Goal: Find specific page/section: Find specific page/section

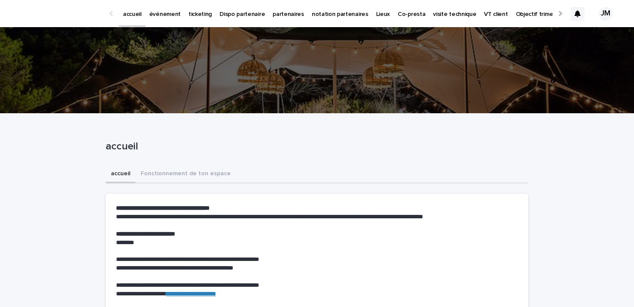
click at [188, 14] on p "ticketing" at bounding box center [199, 9] width 23 height 18
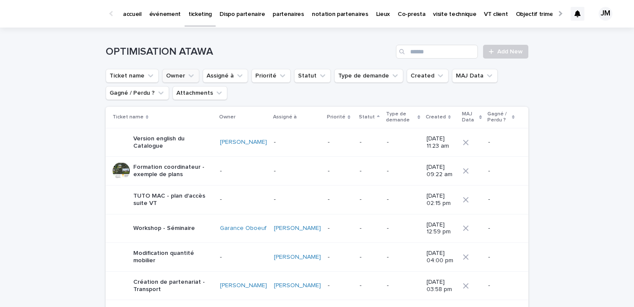
click at [180, 73] on button "Owner" at bounding box center [180, 76] width 37 height 14
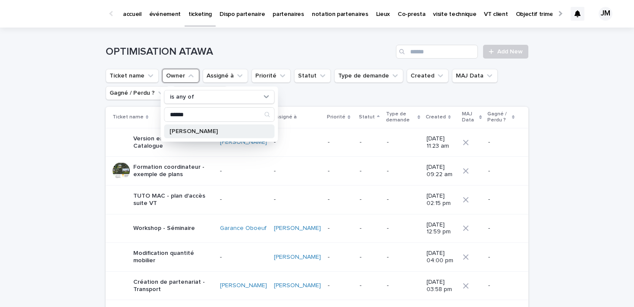
type input "******"
click at [187, 132] on p "[PERSON_NAME]" at bounding box center [214, 131] width 91 height 6
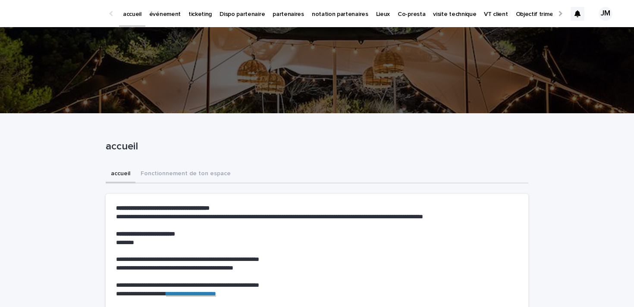
click at [199, 14] on p "ticketing" at bounding box center [199, 9] width 23 height 18
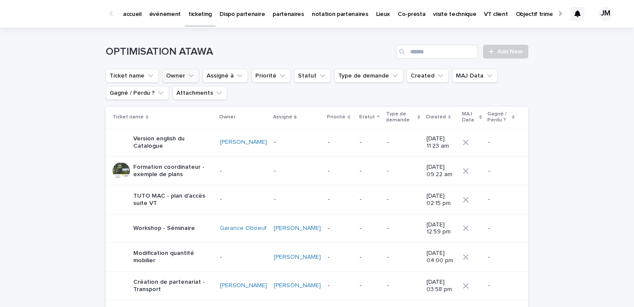
click at [182, 75] on button "Owner" at bounding box center [180, 76] width 37 height 14
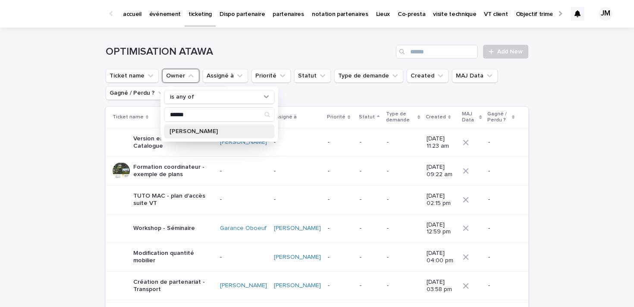
type input "******"
click at [194, 133] on p "[PERSON_NAME]" at bounding box center [214, 131] width 91 height 6
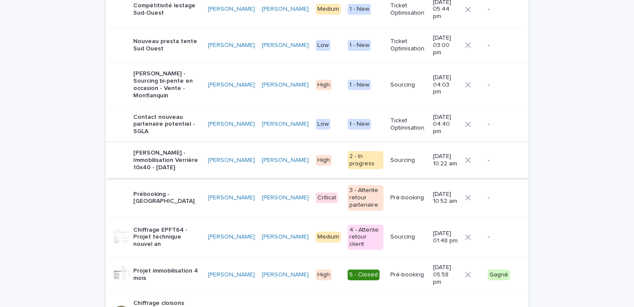
scroll to position [263, 0]
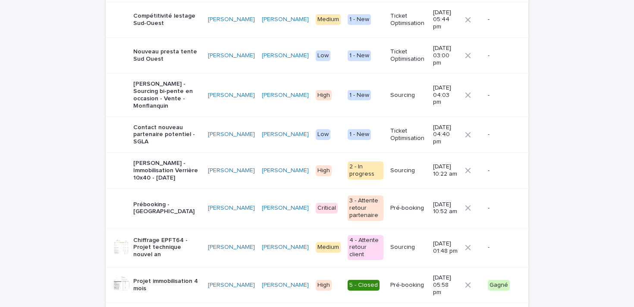
click at [151, 81] on p "[PERSON_NAME] - Sourcing bi-pente en occasion - Vente - Monflanquin" at bounding box center [167, 95] width 68 height 29
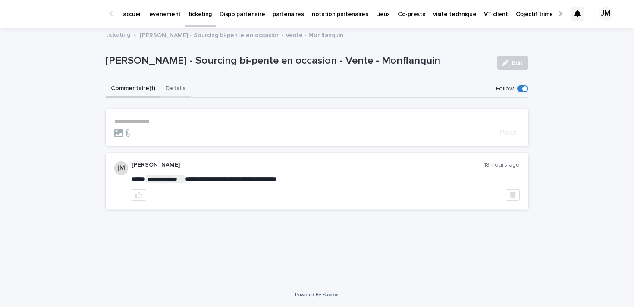
click at [172, 86] on button "Details" at bounding box center [175, 89] width 30 height 18
